Goal: Task Accomplishment & Management: Complete application form

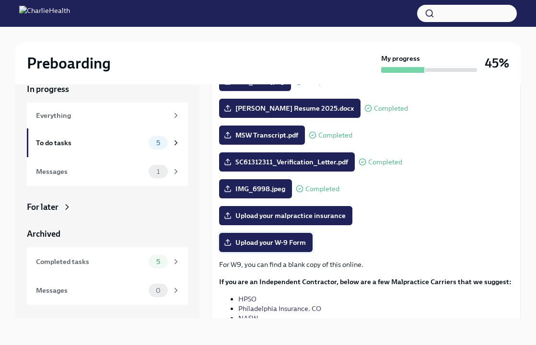
scroll to position [184, 0]
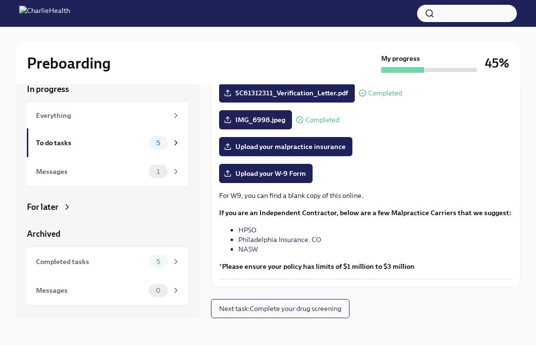
click at [257, 196] on p "For W9, you can find a blank copy of this online." at bounding box center [365, 196] width 293 height 10
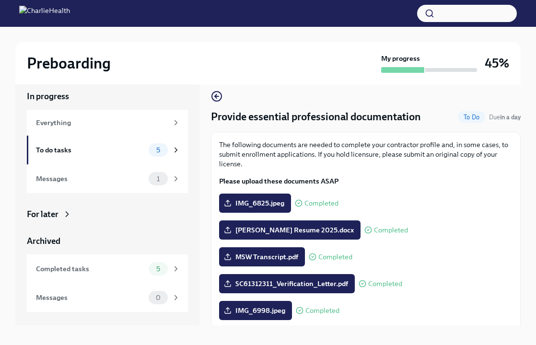
scroll to position [0, 0]
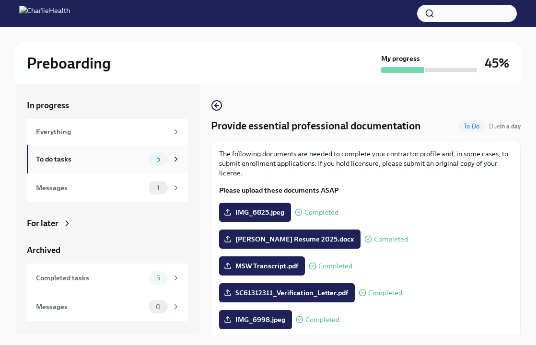
click at [114, 150] on div "To do tasks 5" at bounding box center [107, 159] width 161 height 29
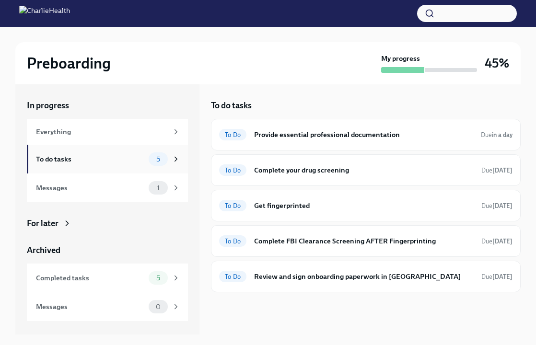
click at [124, 158] on div "To do tasks" at bounding box center [90, 159] width 109 height 11
click at [286, 211] on div "To Do Get fingerprinted Due [DATE]" at bounding box center [365, 205] width 293 height 15
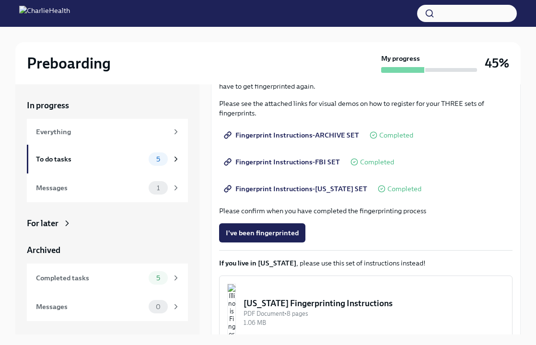
scroll to position [151, 0]
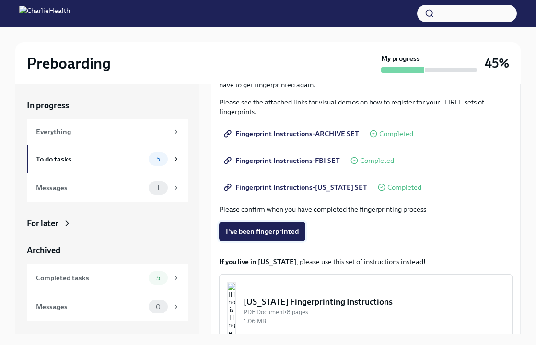
click at [263, 230] on span "I've been fingerprinted" at bounding box center [262, 232] width 73 height 10
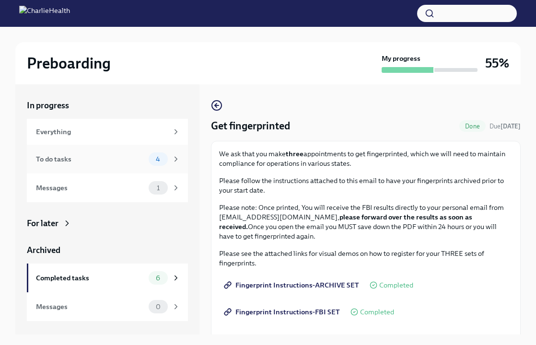
click at [120, 156] on div "To do tasks" at bounding box center [90, 159] width 109 height 11
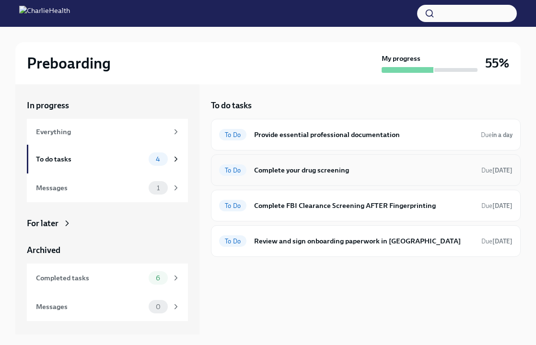
click at [296, 170] on h6 "Complete your drug screening" at bounding box center [363, 170] width 219 height 11
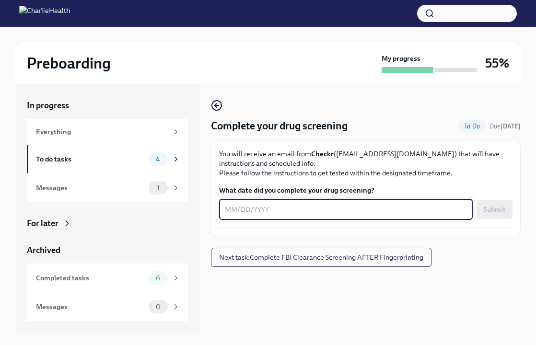
click at [281, 208] on textarea "What date did you complete your drug screening?" at bounding box center [346, 210] width 242 height 12
type textarea "[DATE]"
click at [497, 206] on span "Submit" at bounding box center [494, 210] width 23 height 10
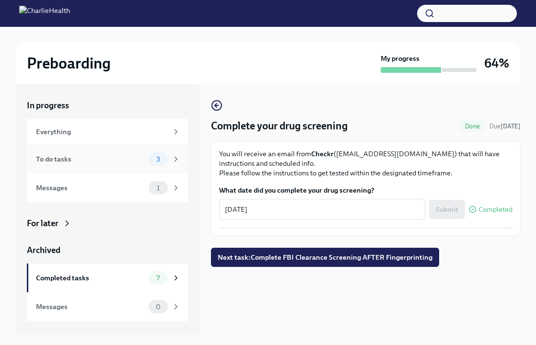
click at [100, 165] on div "To do tasks 3" at bounding box center [108, 158] width 144 height 13
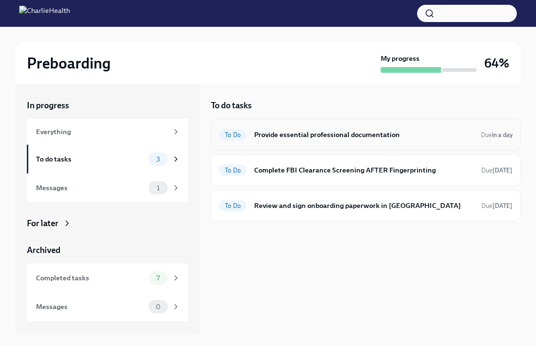
click at [317, 134] on h6 "Provide essential professional documentation" at bounding box center [363, 134] width 219 height 11
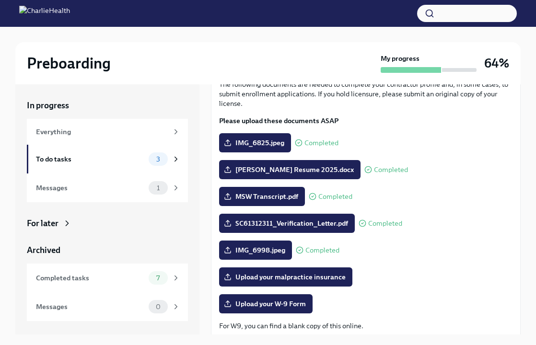
scroll to position [74, 0]
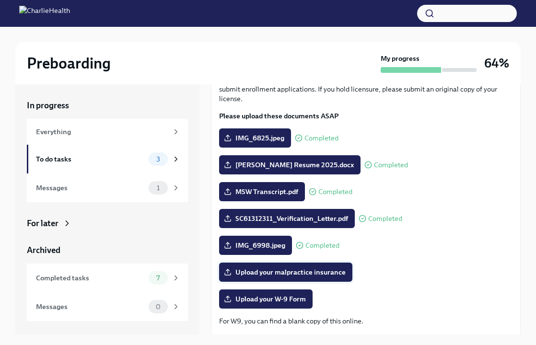
click at [263, 276] on span "Upload your malpractice insurance" at bounding box center [286, 272] width 120 height 10
click at [0, 0] on input "Upload your malpractice insurance" at bounding box center [0, 0] width 0 height 0
click at [265, 271] on span "Upload your malpractice insurance" at bounding box center [286, 272] width 120 height 10
click at [0, 0] on input "Upload your malpractice insurance" at bounding box center [0, 0] width 0 height 0
click at [311, 268] on span "Upload your malpractice insurance" at bounding box center [286, 272] width 120 height 10
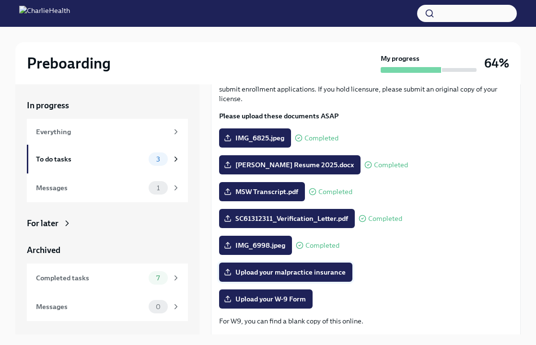
click at [0, 0] on input "Upload your malpractice insurance" at bounding box center [0, 0] width 0 height 0
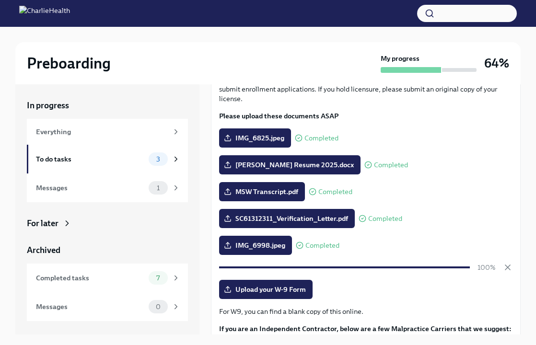
click at [250, 314] on p "For W9, you can find a blank copy of this online." at bounding box center [365, 312] width 293 height 10
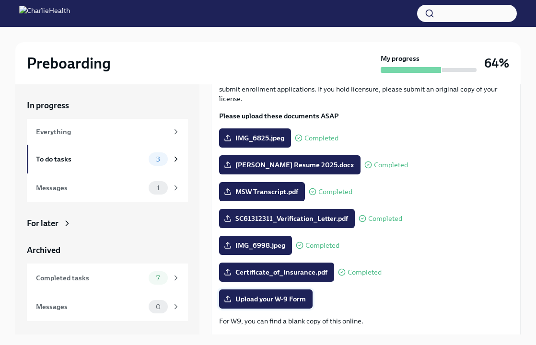
click at [254, 301] on span "Upload your W-9 Form" at bounding box center [266, 299] width 80 height 10
click at [0, 0] on input "Upload your W-9 Form" at bounding box center [0, 0] width 0 height 0
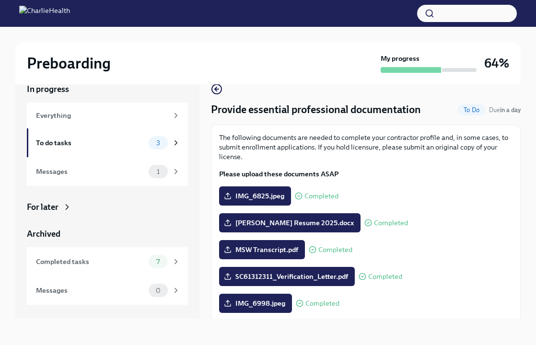
scroll to position [184, 0]
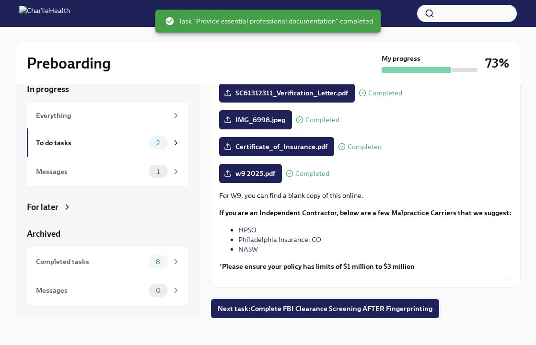
click at [290, 305] on span "Next task : Complete FBI Clearance Screening AFTER Fingerprinting" at bounding box center [325, 309] width 215 height 10
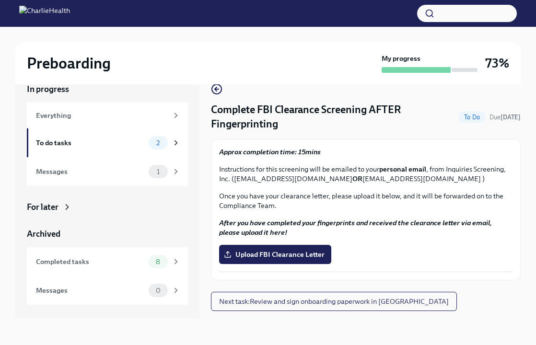
drag, startPoint x: 236, startPoint y: 178, endPoint x: 349, endPoint y: 178, distance: 113.1
click at [349, 178] on p "Instructions for this screening will be emailed to your personal email , from I…" at bounding box center [365, 173] width 293 height 19
copy p "[EMAIL_ADDRESS][DOMAIN_NAME]"
click at [65, 143] on div "To do tasks" at bounding box center [90, 143] width 109 height 11
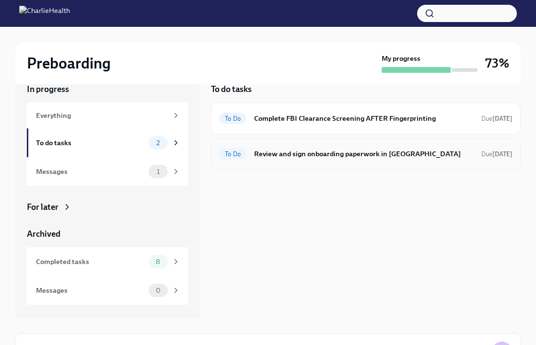
click at [319, 149] on h6 "Review and sign onboarding paperwork in [GEOGRAPHIC_DATA]" at bounding box center [363, 154] width 219 height 11
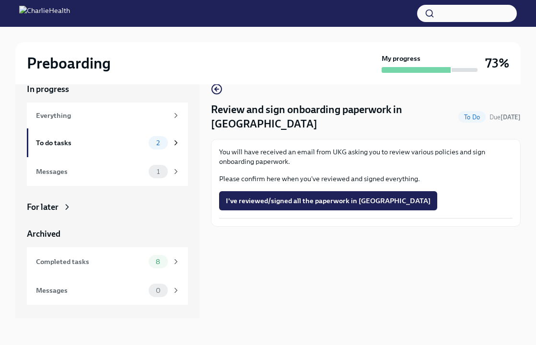
click at [281, 271] on div "Review and sign onboarding paperwork in [GEOGRAPHIC_DATA] To Do Due [DATE] You …" at bounding box center [366, 193] width 310 height 250
click at [290, 191] on button "I've reviewed/signed all the paperwork in [GEOGRAPHIC_DATA]" at bounding box center [328, 200] width 218 height 19
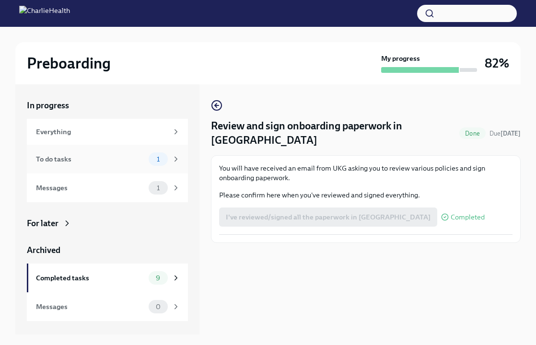
click at [55, 157] on div "To do tasks" at bounding box center [90, 159] width 109 height 11
